Goal: Information Seeking & Learning: Find specific fact

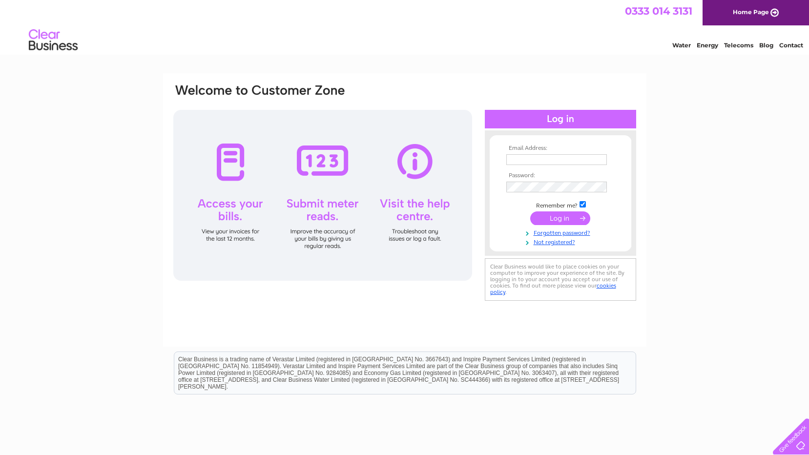
click at [540, 161] on input "text" at bounding box center [556, 159] width 101 height 11
type input "[PERSON_NAME][EMAIL_ADDRESS][DOMAIN_NAME]"
click at [567, 220] on input "submit" at bounding box center [560, 218] width 60 height 14
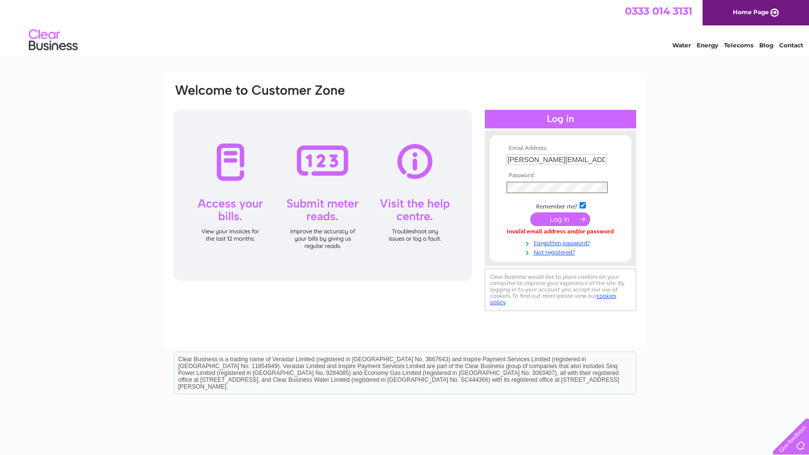
click at [545, 212] on input "submit" at bounding box center [560, 219] width 60 height 14
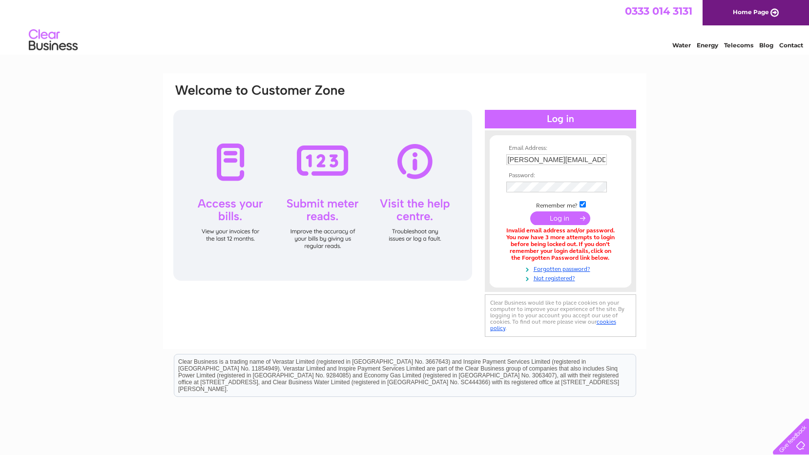
click at [559, 223] on input "submit" at bounding box center [560, 218] width 60 height 14
click at [581, 220] on input "submit" at bounding box center [560, 219] width 60 height 14
click at [564, 269] on link "Forgotten password?" at bounding box center [561, 268] width 111 height 9
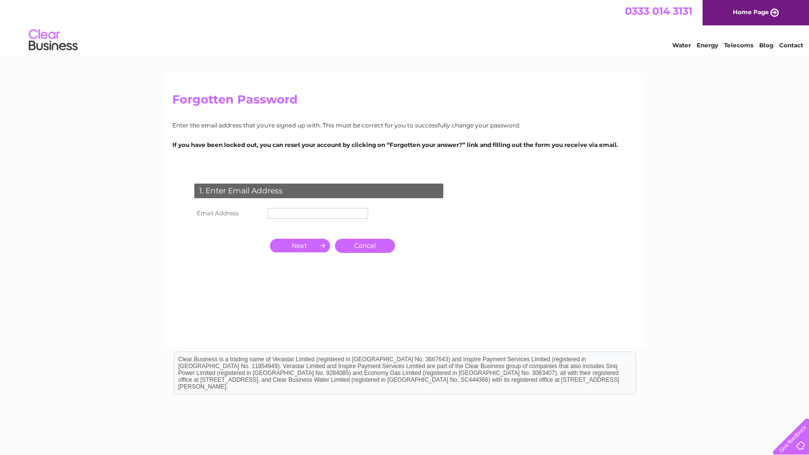
click at [282, 206] on td at bounding box center [317, 214] width 105 height 16
click at [285, 211] on input "text" at bounding box center [318, 213] width 101 height 11
type input "kevin-smith123@hotmail.co.uk"
click at [308, 246] on input "button" at bounding box center [300, 246] width 60 height 14
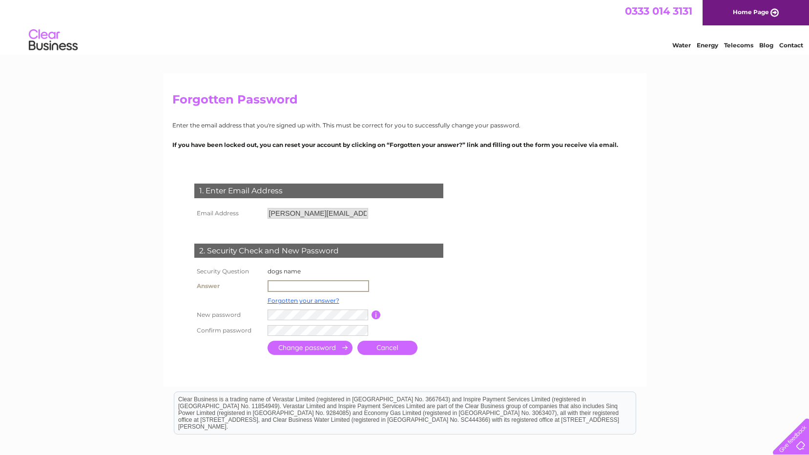
click at [297, 288] on input "text" at bounding box center [319, 286] width 102 height 12
type input "Cooper"
click at [373, 314] on input "button" at bounding box center [375, 314] width 9 height 9
click at [322, 347] on input "submit" at bounding box center [310, 348] width 85 height 14
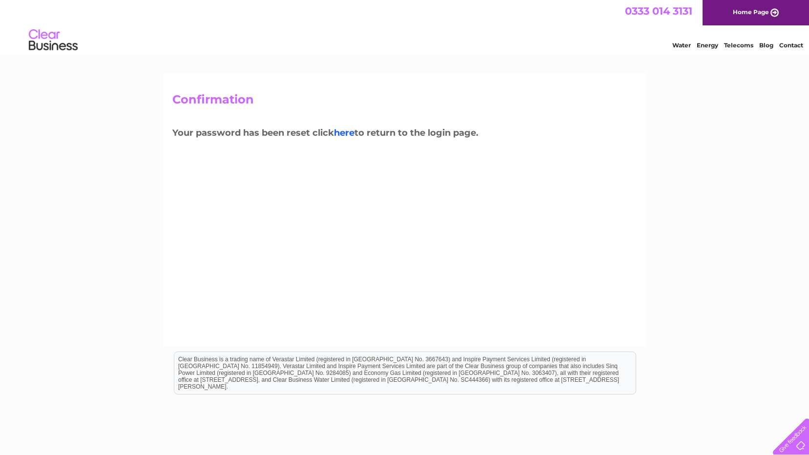
click at [348, 136] on link "here" at bounding box center [344, 132] width 21 height 11
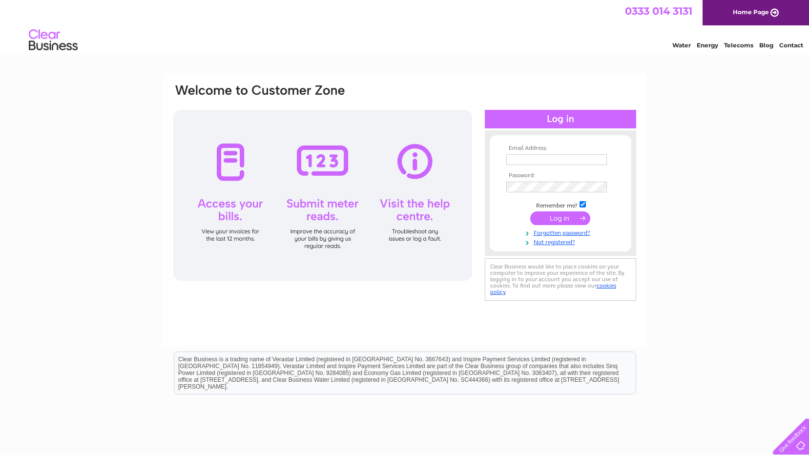
click at [545, 163] on input "text" at bounding box center [556, 159] width 101 height 11
type input "kevin-smith123@hotmail.co.uk"
click at [556, 214] on input "submit" at bounding box center [560, 219] width 60 height 14
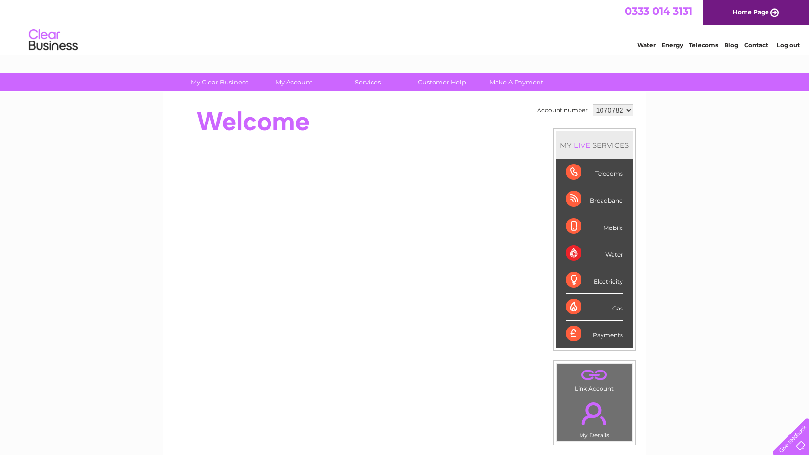
click at [616, 108] on select "1070782 1070784" at bounding box center [613, 111] width 41 height 12
select select "1070784"
click at [593, 105] on select "1070782 1070784" at bounding box center [613, 111] width 41 height 12
click at [611, 253] on div "Water" at bounding box center [594, 253] width 57 height 27
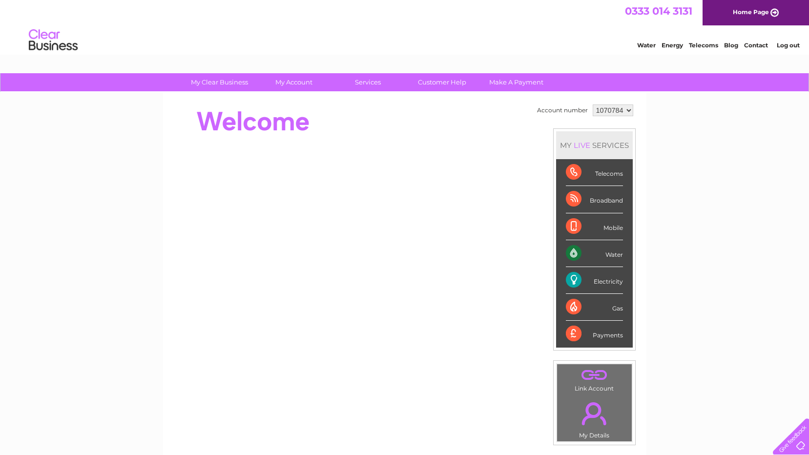
drag, startPoint x: 611, startPoint y: 253, endPoint x: 605, endPoint y: 253, distance: 6.3
click at [605, 253] on div "Water" at bounding box center [594, 253] width 57 height 27
click at [585, 251] on div "Water" at bounding box center [594, 253] width 57 height 27
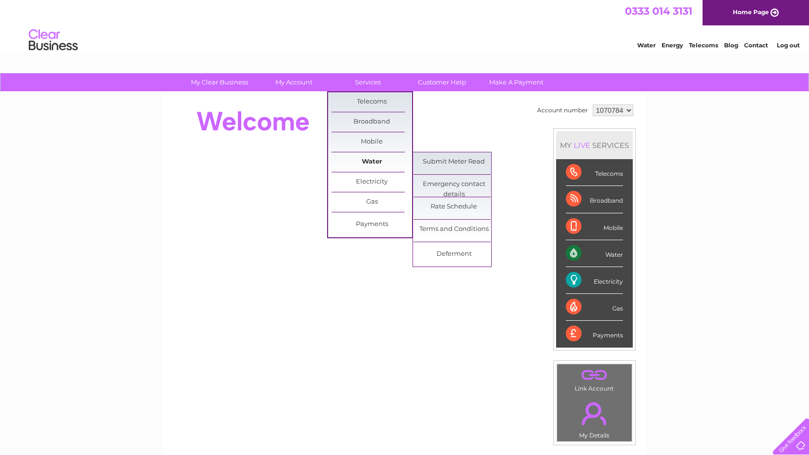
click at [365, 158] on link "Water" at bounding box center [372, 162] width 81 height 20
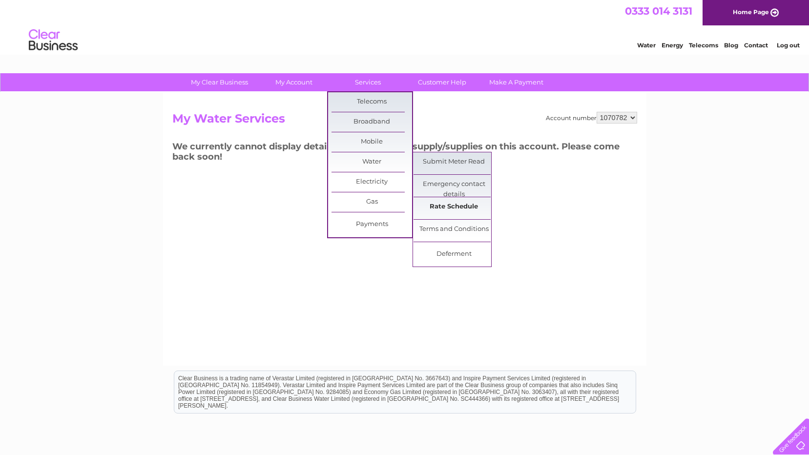
click at [443, 203] on link "Rate Schedule" at bounding box center [454, 207] width 81 height 20
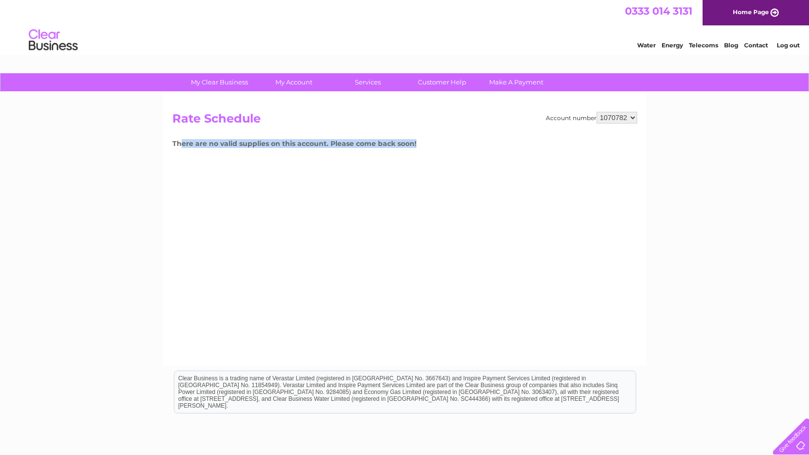
drag, startPoint x: 180, startPoint y: 145, endPoint x: 454, endPoint y: 170, distance: 274.7
click at [454, 170] on div "Account number 1070782 1070784 Rate Schedule There are no valid supplies on thi…" at bounding box center [405, 229] width 484 height 274
drag, startPoint x: 454, startPoint y: 170, endPoint x: 453, endPoint y: 176, distance: 5.9
click at [453, 176] on div "Account number 1070782 1070784 Rate Schedule There are no valid supplies on thi…" at bounding box center [405, 229] width 484 height 274
